Goal: Task Accomplishment & Management: Use online tool/utility

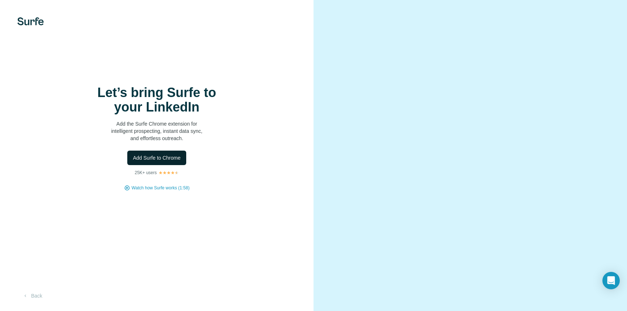
click at [153, 161] on span "Add Surfe to Chrome" at bounding box center [157, 157] width 48 height 7
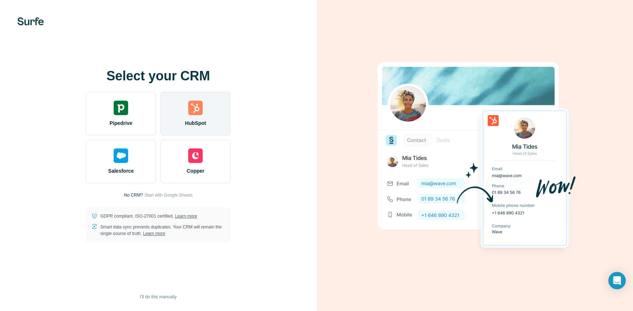
click at [191, 101] on img at bounding box center [195, 108] width 14 height 14
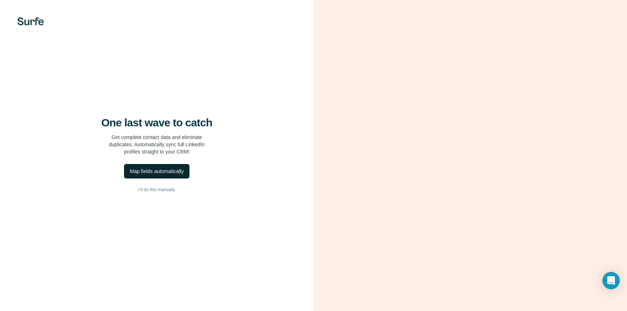
click at [163, 175] on div "Map fields automatically" at bounding box center [157, 170] width 54 height 7
